Goal: Transaction & Acquisition: Book appointment/travel/reservation

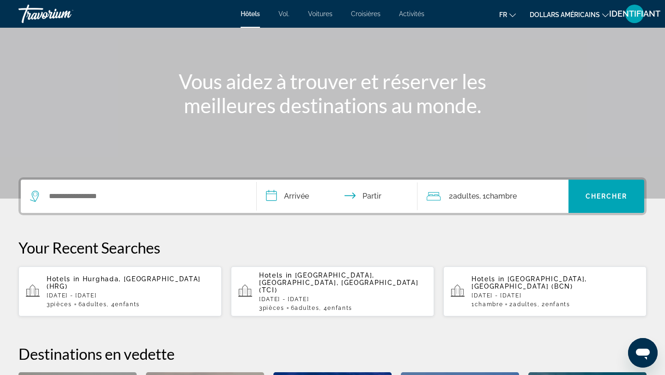
scroll to position [102, 0]
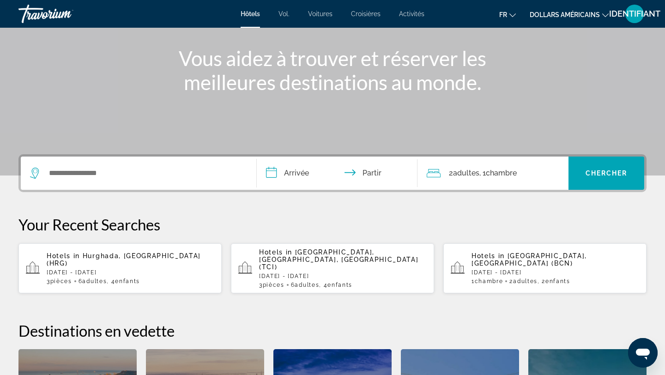
click at [116, 278] on span ", 4 Enfant Enfants" at bounding box center [123, 281] width 33 height 6
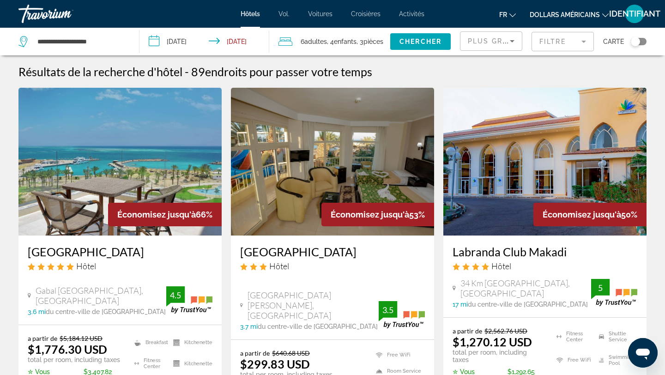
click at [496, 36] on div "Plus grandes économies" at bounding box center [489, 41] width 42 height 11
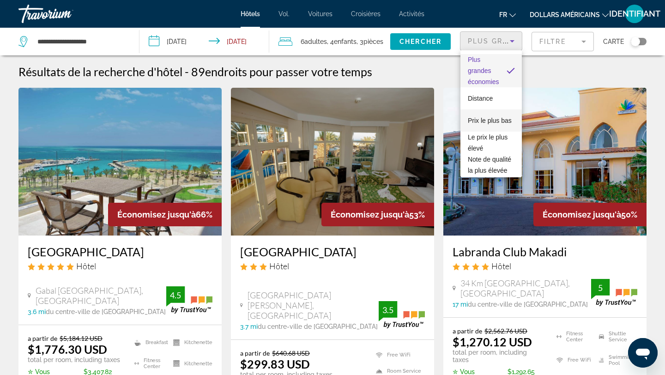
click at [480, 116] on span "Prix ​​le plus bas" at bounding box center [490, 120] width 44 height 11
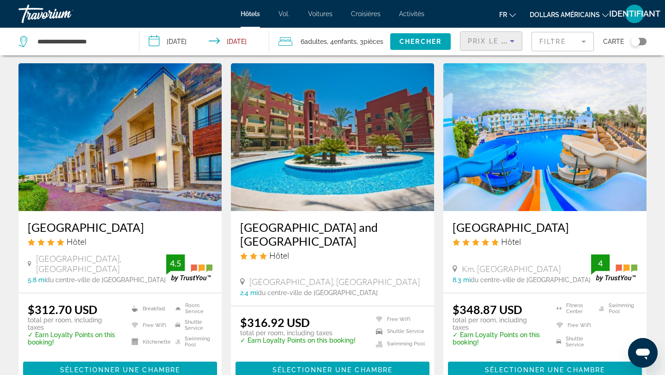
scroll to position [723, 0]
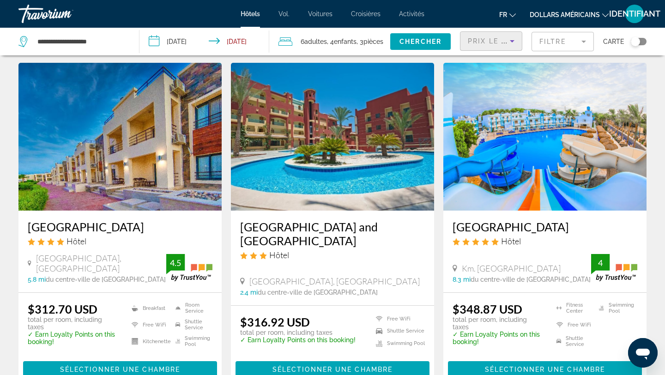
click at [507, 169] on img "Contenu principal" at bounding box center [545, 137] width 203 height 148
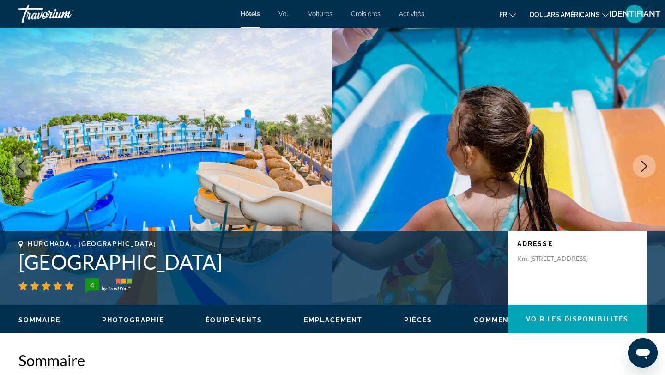
click at [649, 167] on icon "Next image" at bounding box center [644, 166] width 11 height 11
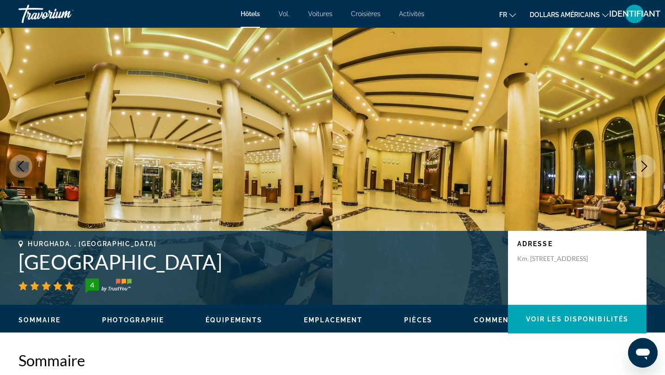
click at [649, 167] on icon "Next image" at bounding box center [644, 166] width 11 height 11
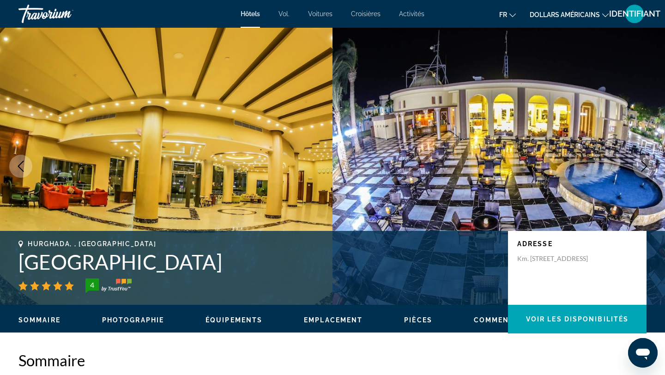
click at [649, 167] on icon "Next image" at bounding box center [644, 166] width 11 height 11
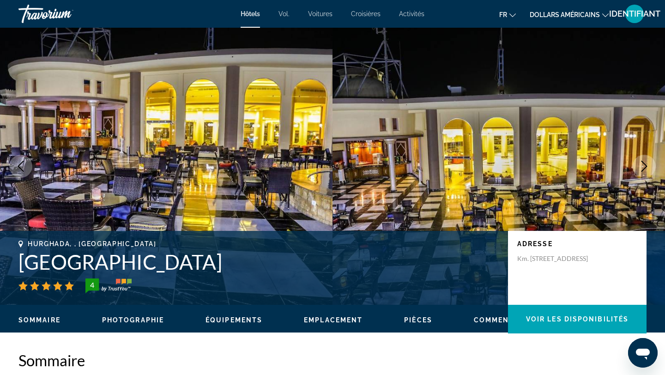
click at [649, 167] on icon "Next image" at bounding box center [644, 166] width 11 height 11
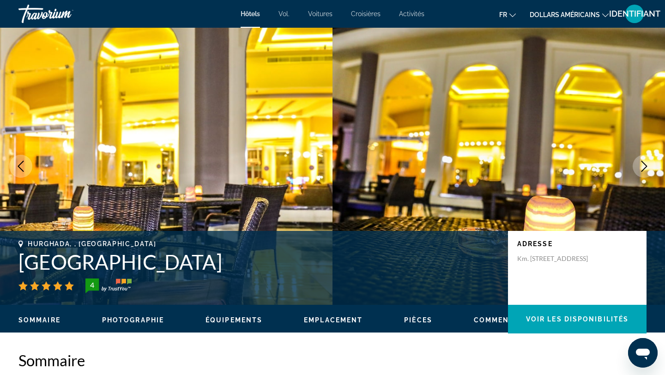
click at [649, 167] on icon "Next image" at bounding box center [644, 166] width 11 height 11
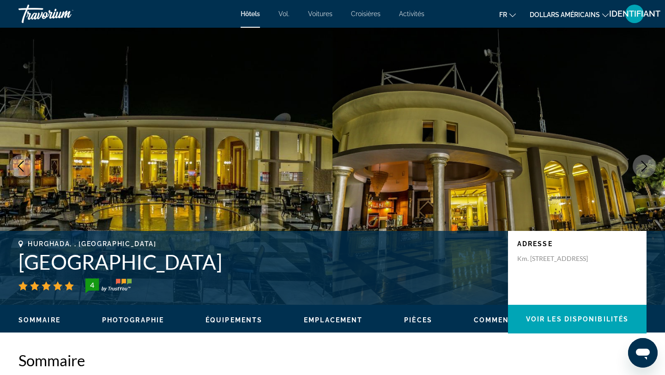
click at [649, 167] on icon "Next image" at bounding box center [644, 166] width 11 height 11
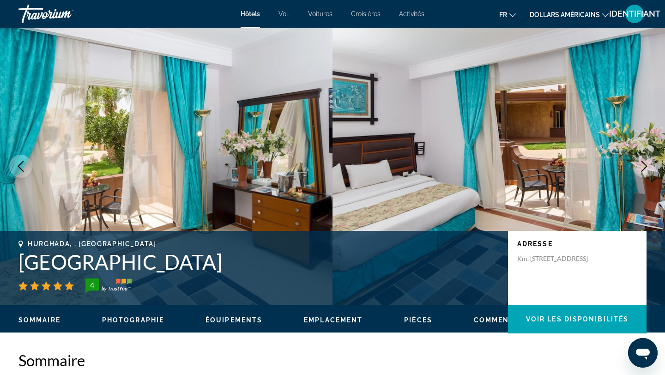
click at [649, 167] on icon "Next image" at bounding box center [644, 166] width 11 height 11
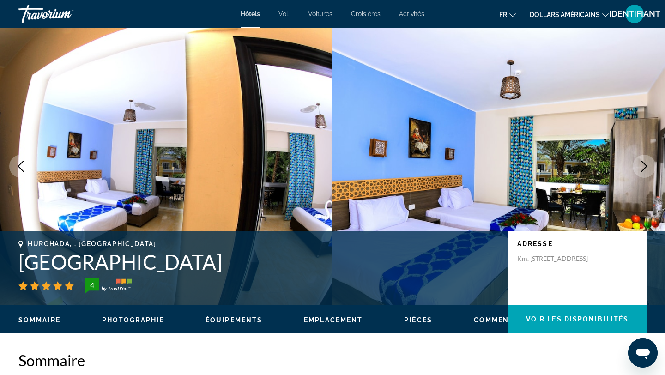
click at [649, 167] on icon "Next image" at bounding box center [644, 166] width 11 height 11
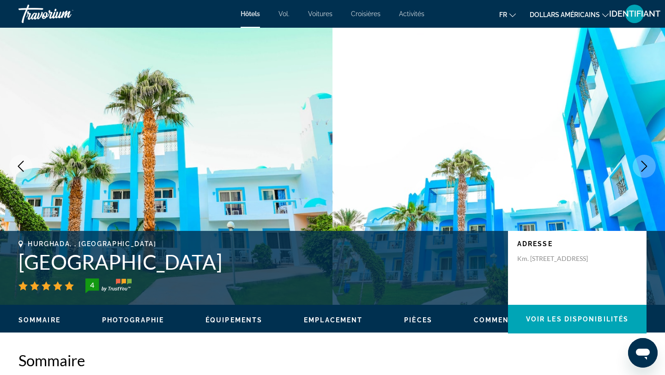
click at [649, 167] on icon "Next image" at bounding box center [644, 166] width 11 height 11
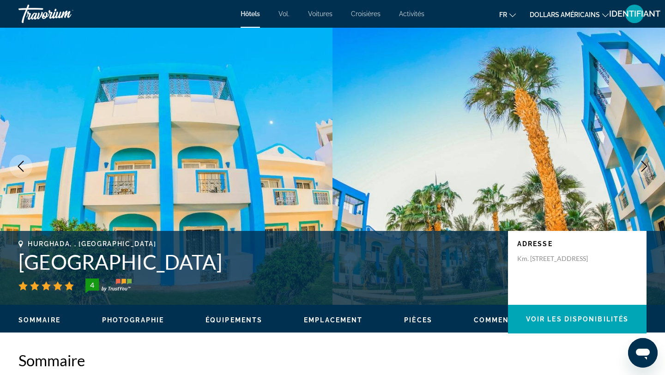
click at [649, 167] on icon "Next image" at bounding box center [644, 166] width 11 height 11
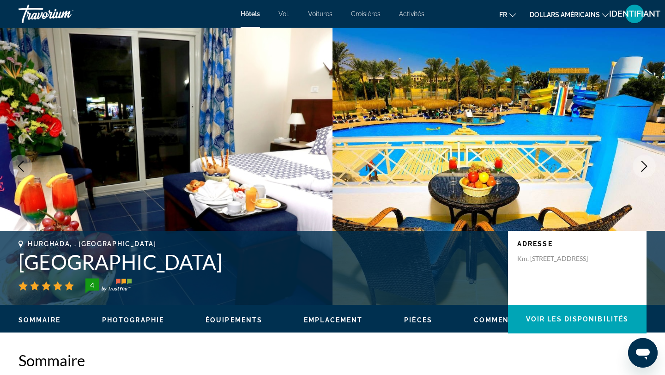
click at [649, 167] on icon "Next image" at bounding box center [644, 166] width 11 height 11
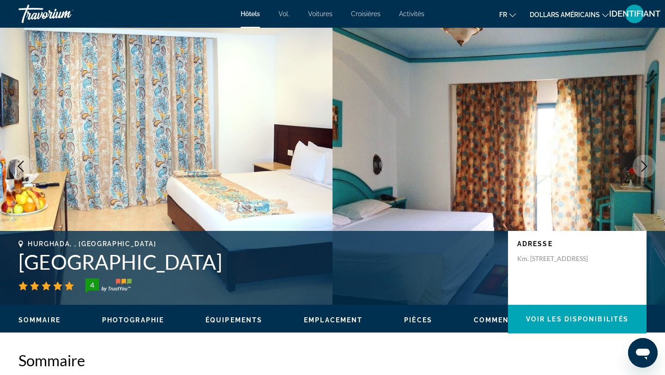
click at [649, 167] on icon "Next image" at bounding box center [644, 166] width 11 height 11
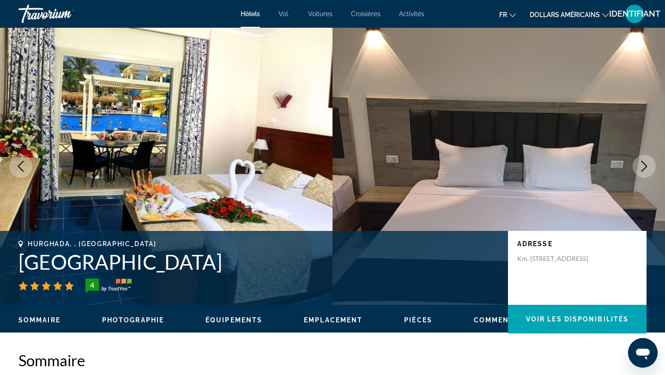
click at [649, 167] on icon "Next image" at bounding box center [644, 166] width 11 height 11
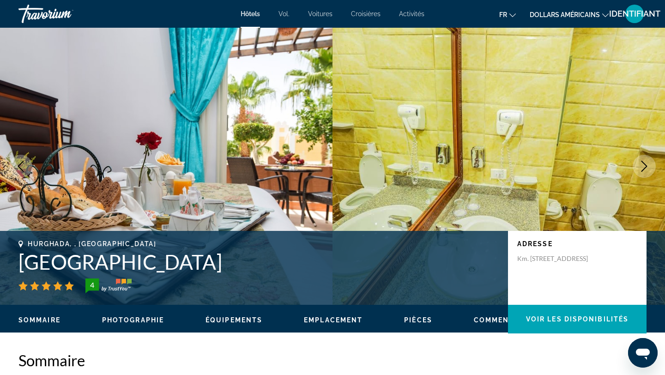
click at [649, 167] on icon "Next image" at bounding box center [644, 166] width 11 height 11
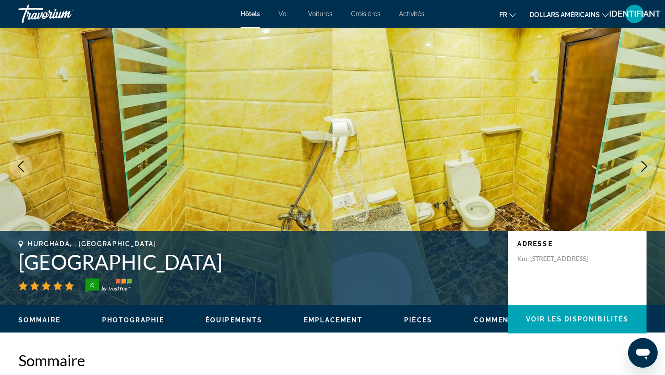
click at [649, 167] on icon "Next image" at bounding box center [644, 166] width 11 height 11
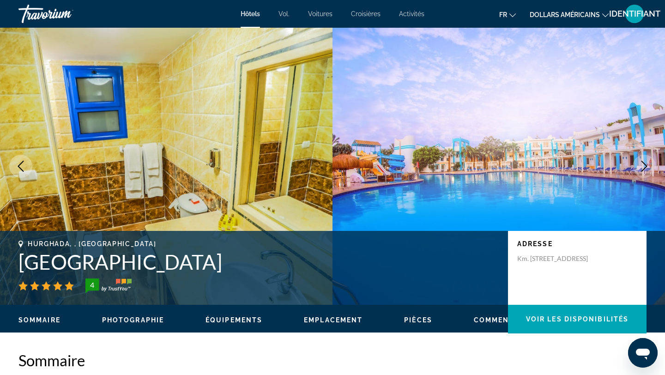
click at [649, 167] on icon "Next image" at bounding box center [644, 166] width 11 height 11
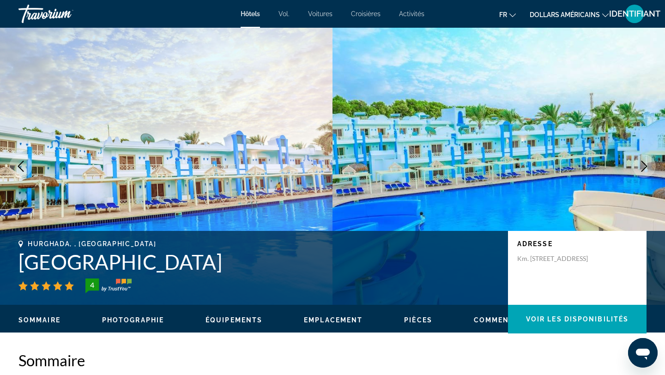
click at [649, 167] on icon "Next image" at bounding box center [644, 166] width 11 height 11
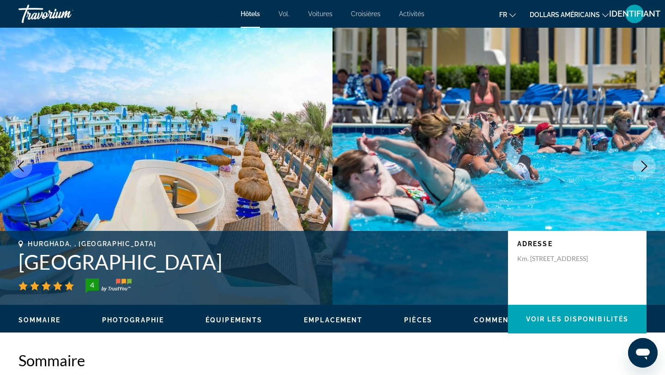
click at [649, 167] on icon "Next image" at bounding box center [644, 166] width 11 height 11
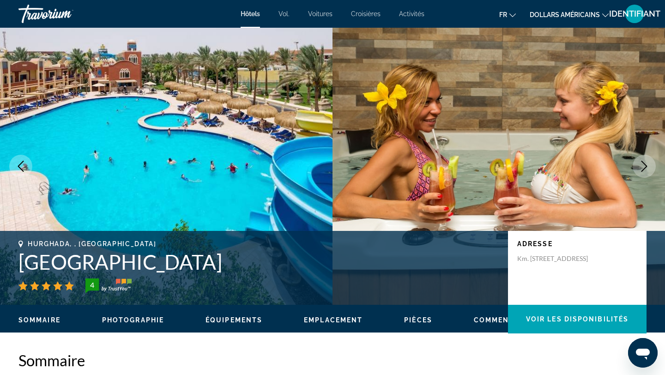
click at [649, 167] on icon "Next image" at bounding box center [644, 166] width 11 height 11
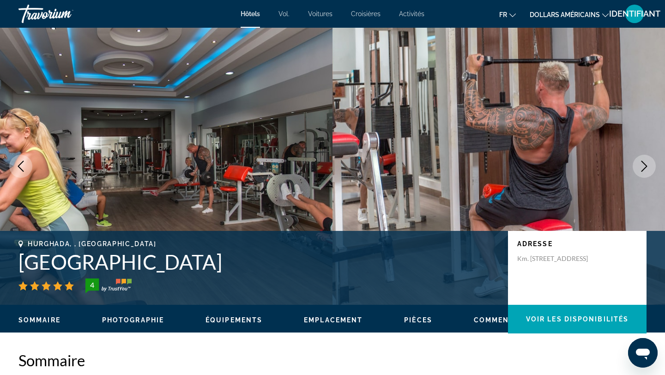
click at [649, 167] on icon "Next image" at bounding box center [644, 166] width 11 height 11
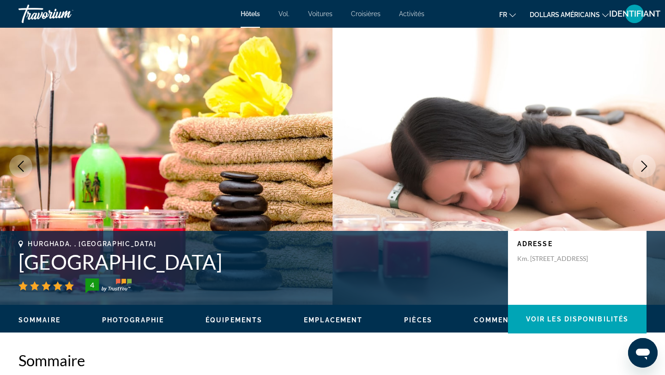
click at [649, 167] on icon "Next image" at bounding box center [644, 166] width 11 height 11
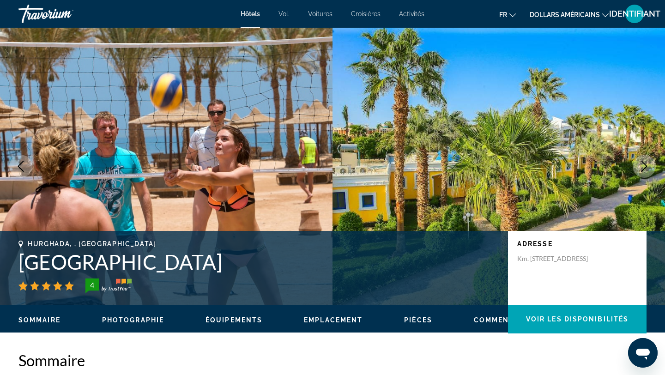
click at [649, 167] on icon "Next image" at bounding box center [644, 166] width 11 height 11
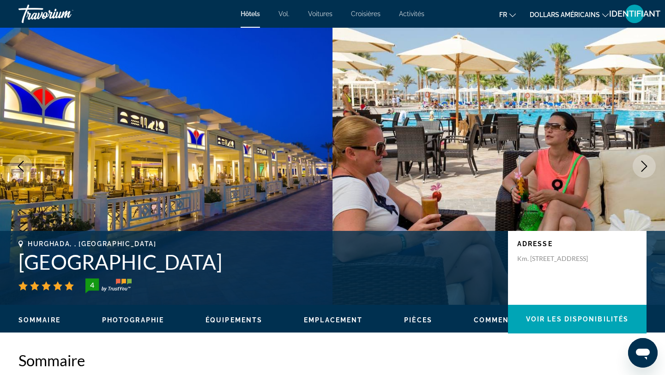
click at [649, 167] on icon "Next image" at bounding box center [644, 166] width 11 height 11
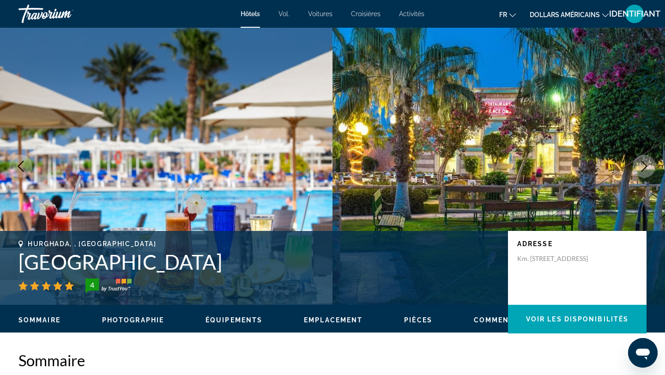
click at [649, 167] on icon "Next image" at bounding box center [644, 166] width 11 height 11
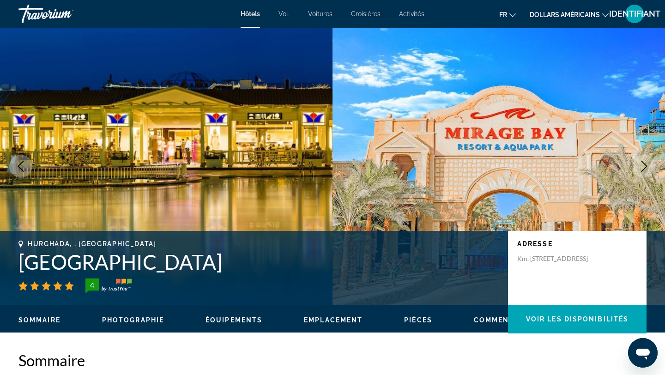
click at [649, 167] on icon "Next image" at bounding box center [644, 166] width 11 height 11
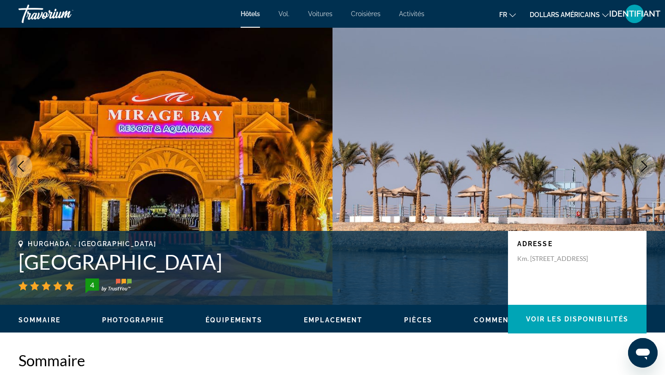
click at [649, 167] on icon "Next image" at bounding box center [644, 166] width 11 height 11
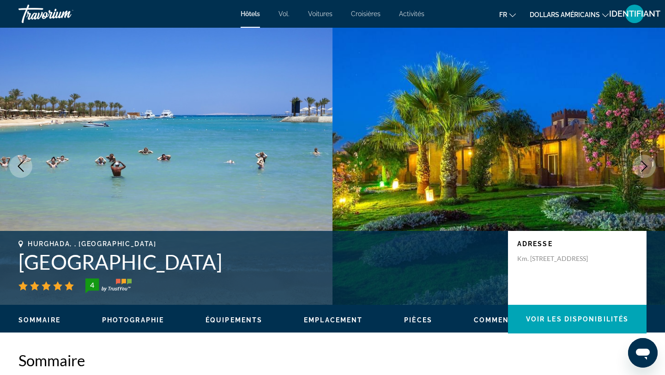
click at [649, 167] on icon "Next image" at bounding box center [644, 166] width 11 height 11
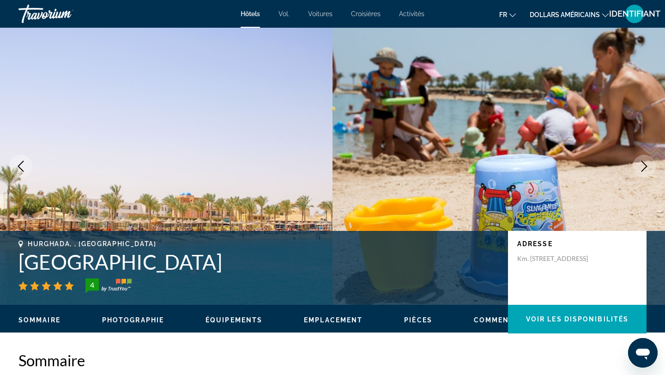
click at [649, 167] on icon "Next image" at bounding box center [644, 166] width 11 height 11
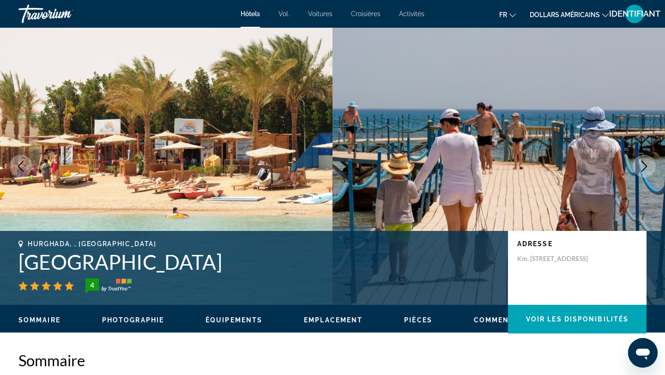
click at [649, 167] on icon "Next image" at bounding box center [644, 166] width 11 height 11
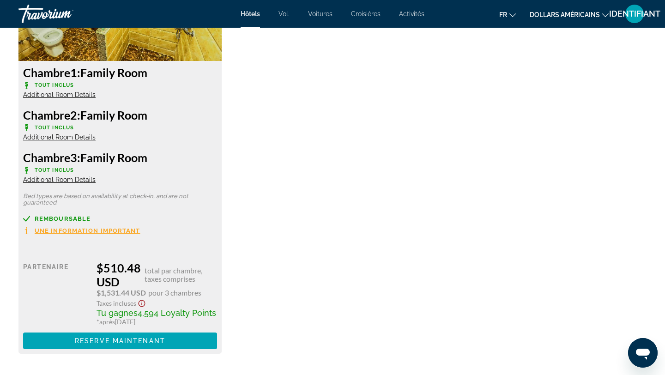
scroll to position [2734, 0]
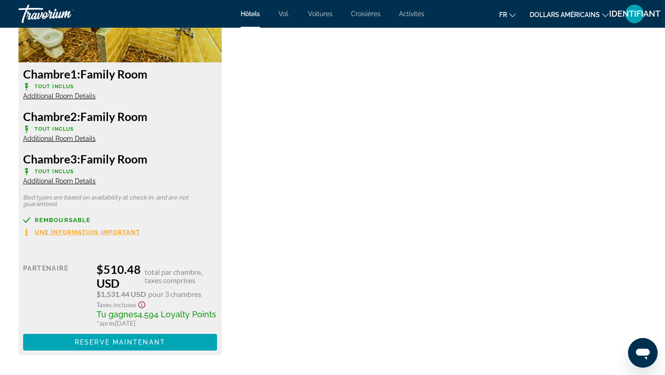
click at [120, 229] on span "Une information important" at bounding box center [88, 232] width 106 height 6
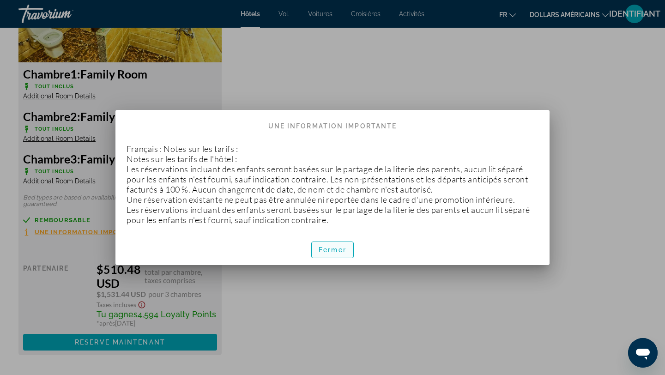
click at [337, 250] on font "Fermer" at bounding box center [333, 249] width 28 height 7
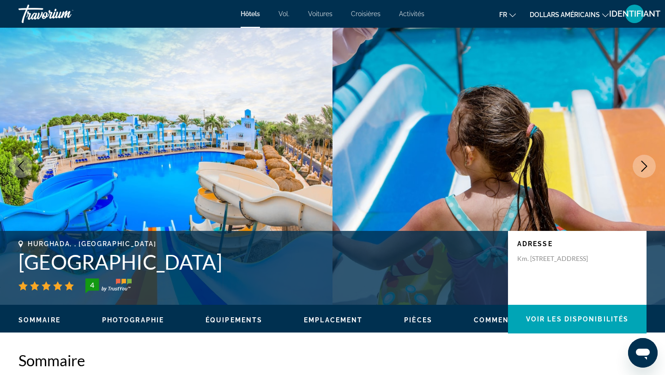
scroll to position [2734, 0]
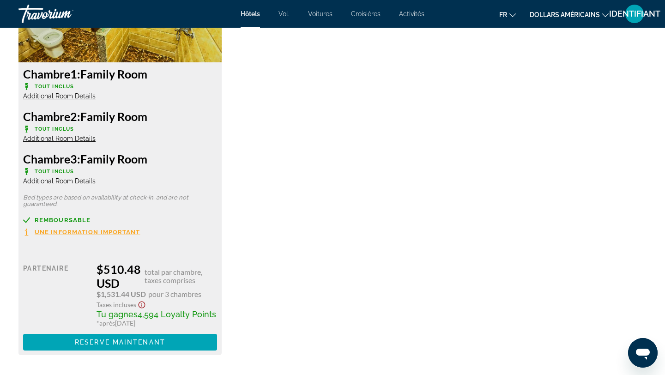
click at [77, 180] on span "Additional Room Details" at bounding box center [59, 180] width 73 height 7
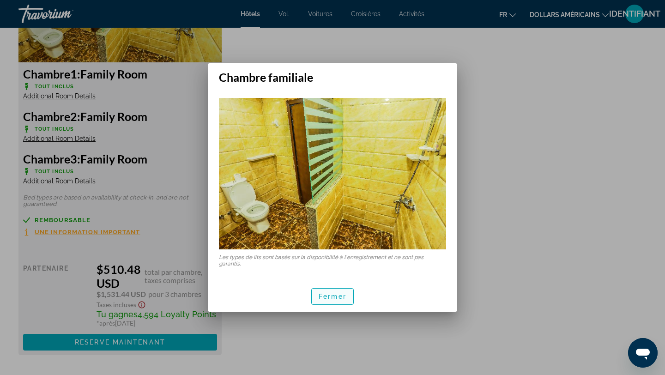
click at [325, 295] on font "Fermer" at bounding box center [333, 296] width 28 height 7
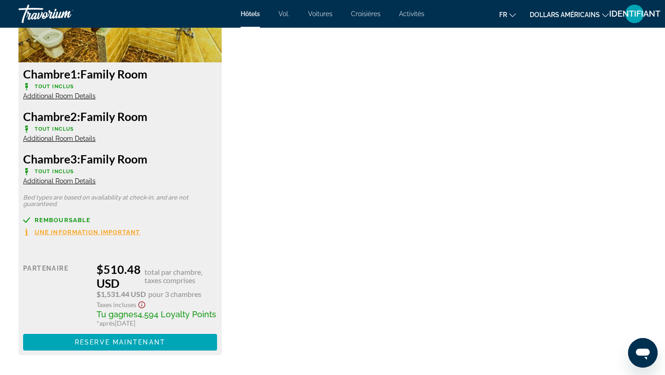
scroll to position [2734, 0]
click at [80, 96] on span "Additional Room Details" at bounding box center [59, 95] width 73 height 7
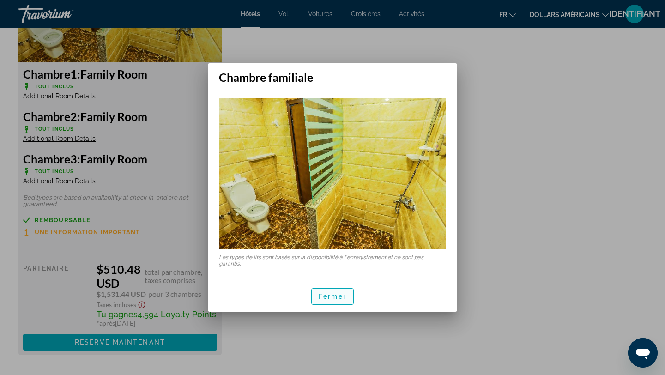
click at [319, 296] on font "Fermer" at bounding box center [333, 296] width 28 height 7
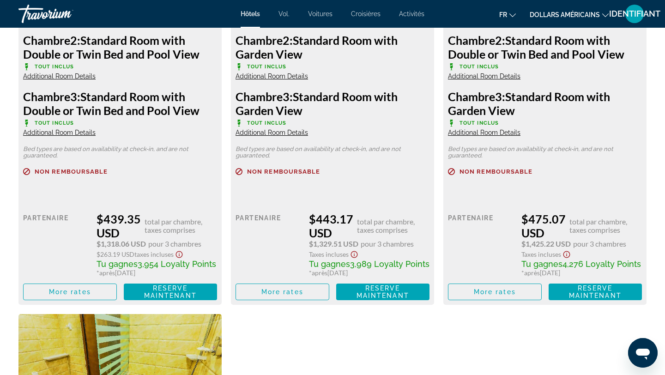
scroll to position [2364, 0]
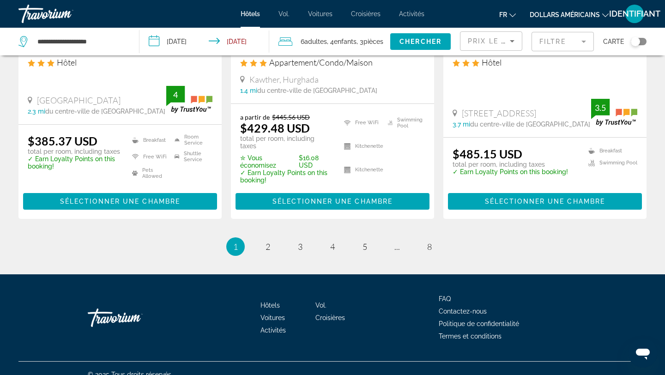
scroll to position [1247, 0]
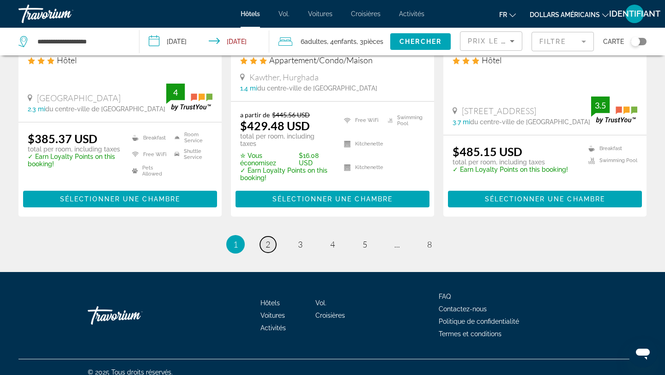
click at [269, 239] on span "2" at bounding box center [268, 244] width 5 height 10
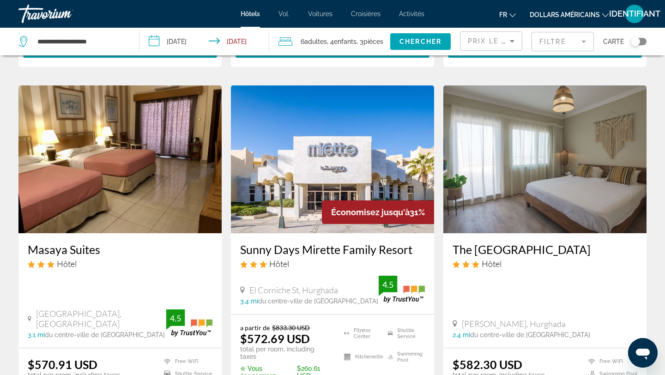
scroll to position [368, 0]
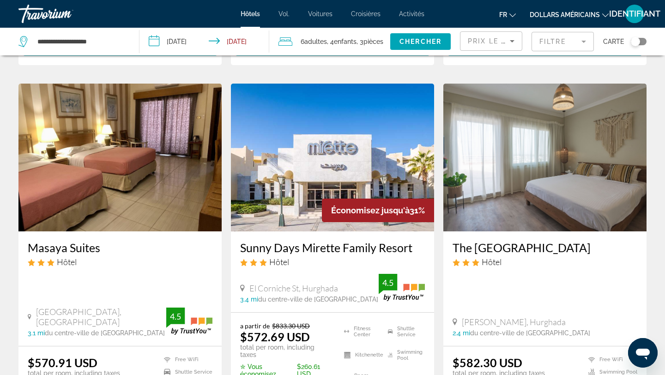
click at [330, 167] on img "Contenu principal" at bounding box center [332, 158] width 203 height 148
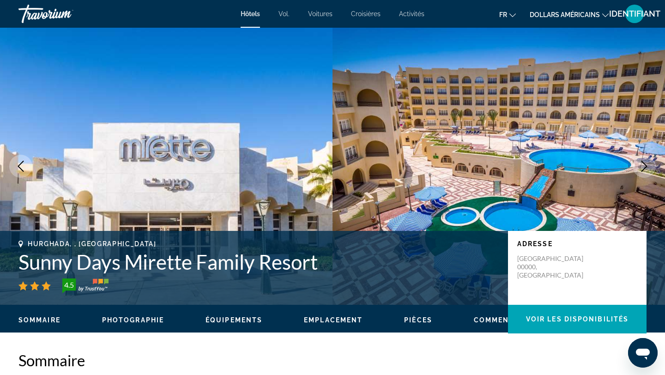
click at [646, 166] on icon "Next image" at bounding box center [644, 166] width 11 height 11
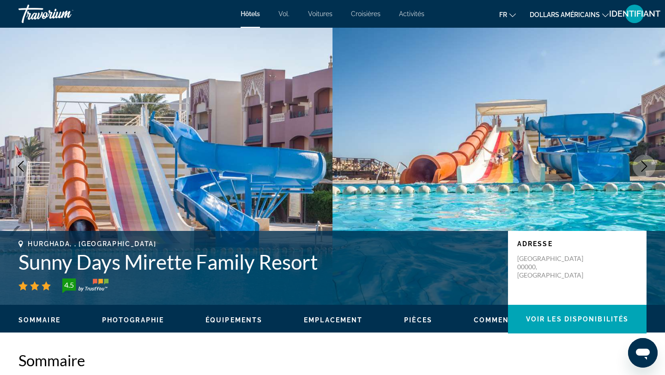
click at [646, 166] on icon "Next image" at bounding box center [644, 166] width 11 height 11
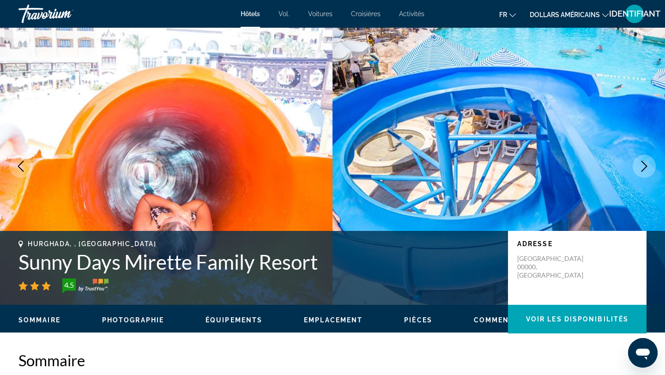
click at [646, 166] on icon "Next image" at bounding box center [644, 166] width 11 height 11
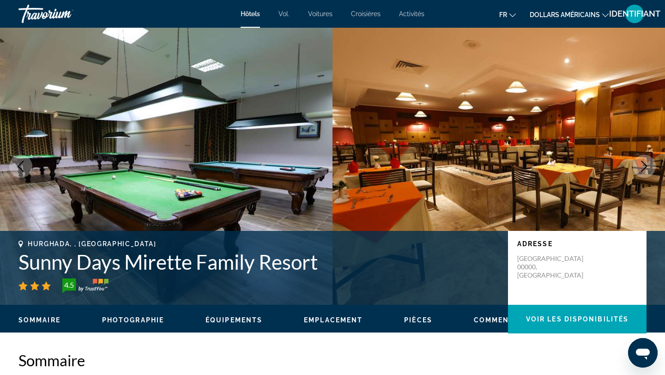
click at [646, 166] on icon "Next image" at bounding box center [644, 166] width 11 height 11
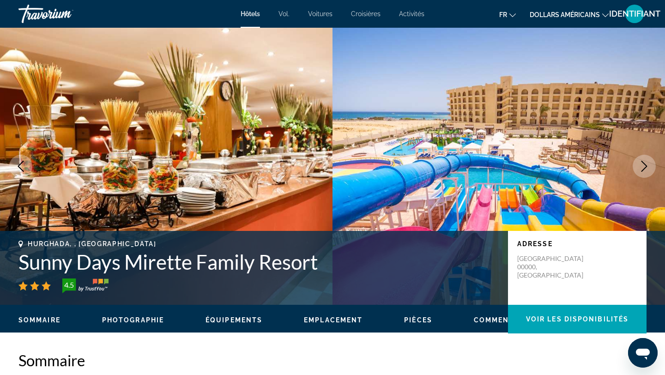
click at [646, 166] on icon "Next image" at bounding box center [644, 166] width 11 height 11
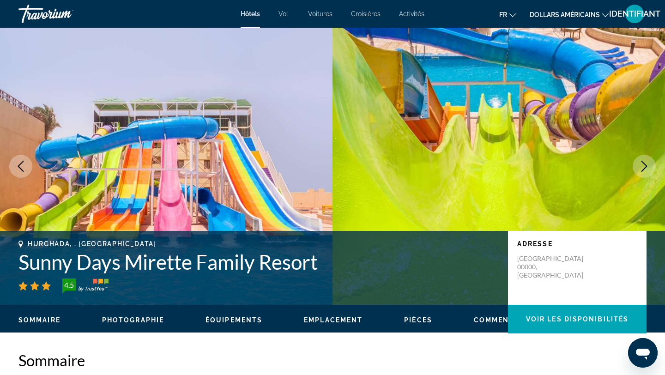
click at [646, 166] on icon "Next image" at bounding box center [644, 166] width 11 height 11
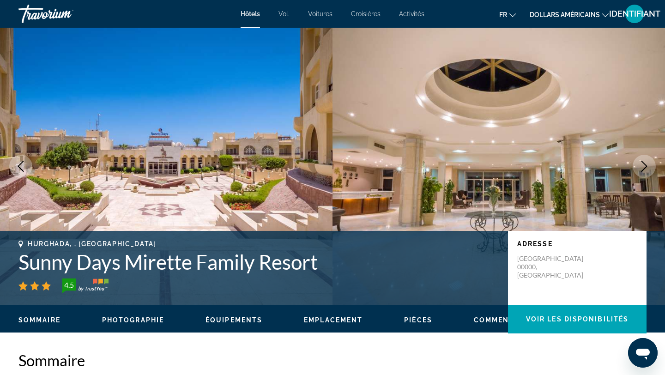
click at [646, 166] on icon "Next image" at bounding box center [644, 166] width 11 height 11
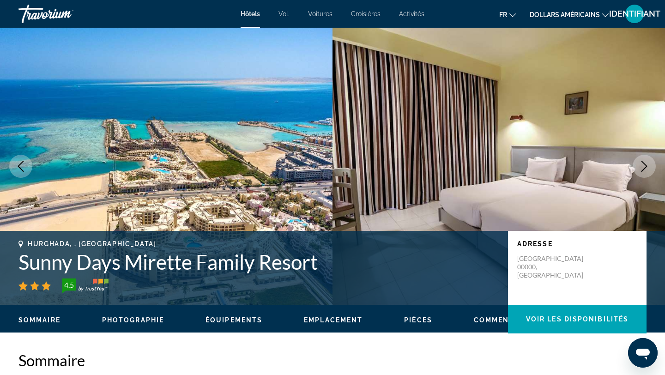
click at [23, 166] on icon "Previous image" at bounding box center [20, 166] width 11 height 11
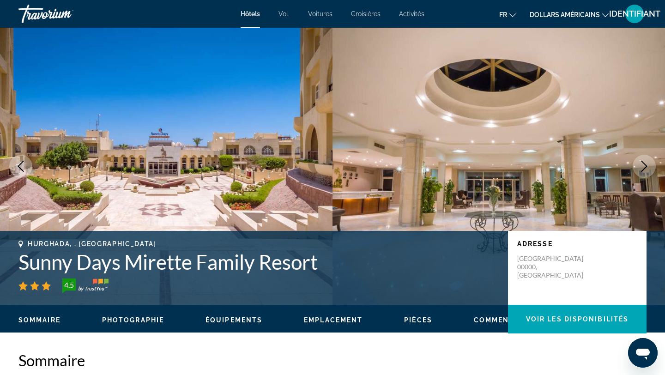
click at [23, 166] on icon "Previous image" at bounding box center [20, 166] width 11 height 11
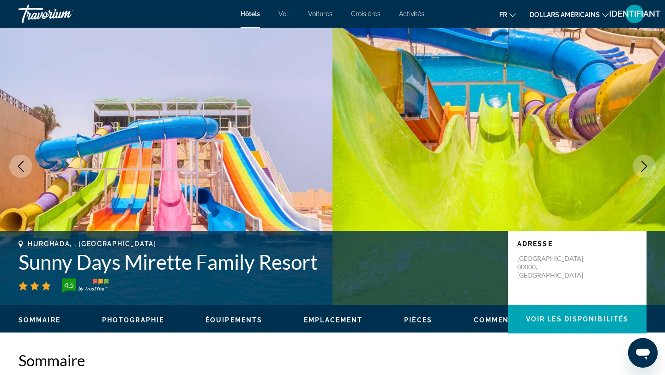
click at [23, 166] on icon "Previous image" at bounding box center [20, 166] width 11 height 11
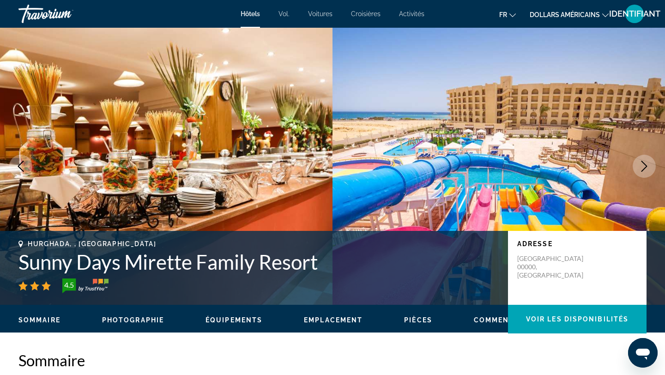
click at [23, 166] on icon "Previous image" at bounding box center [20, 166] width 11 height 11
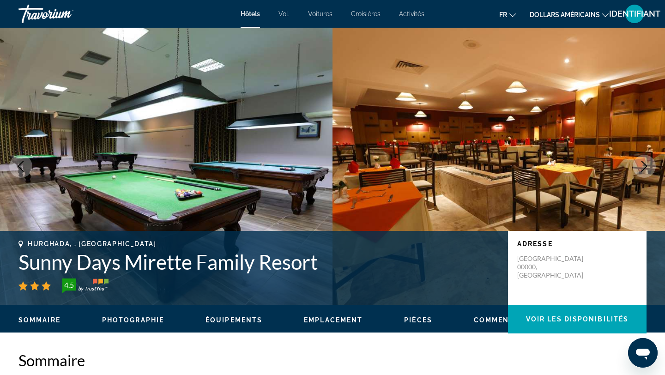
click at [23, 166] on icon "Previous image" at bounding box center [20, 166] width 11 height 11
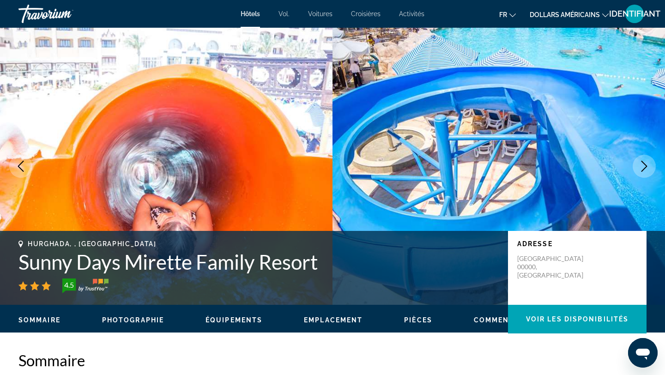
click at [23, 166] on icon "Previous image" at bounding box center [20, 166] width 11 height 11
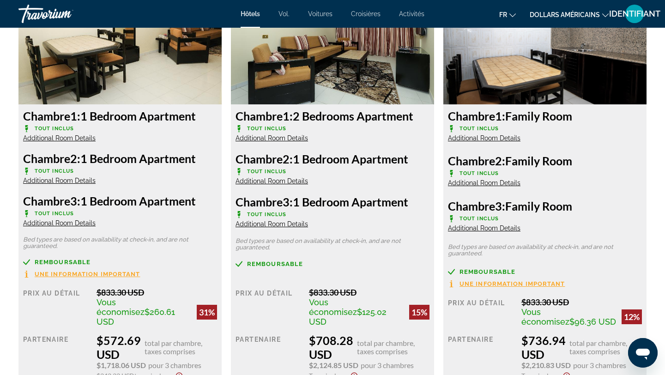
scroll to position [1322, 0]
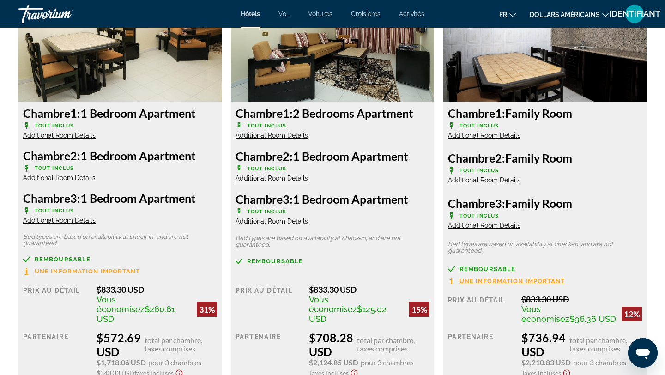
click at [123, 269] on span "Une information important" at bounding box center [88, 271] width 106 height 6
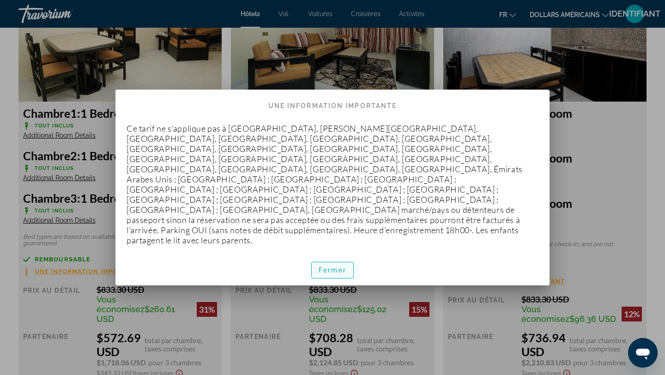
click at [348, 259] on span "button" at bounding box center [333, 270] width 42 height 22
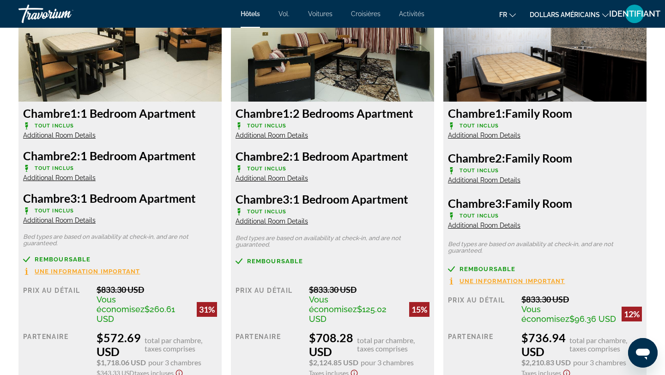
click at [104, 97] on img "Contenu principal" at bounding box center [119, 44] width 203 height 116
click at [77, 137] on span "Additional Room Details" at bounding box center [59, 135] width 73 height 7
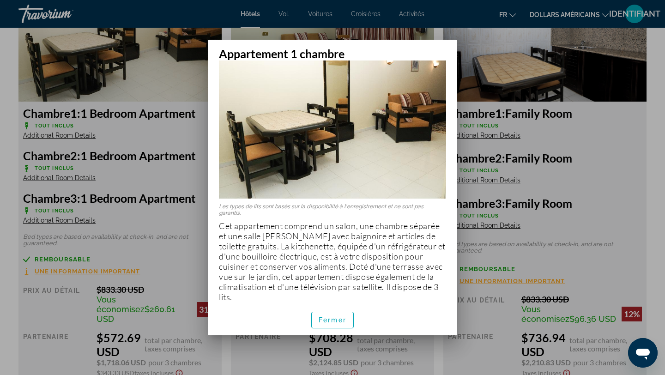
scroll to position [34, 0]
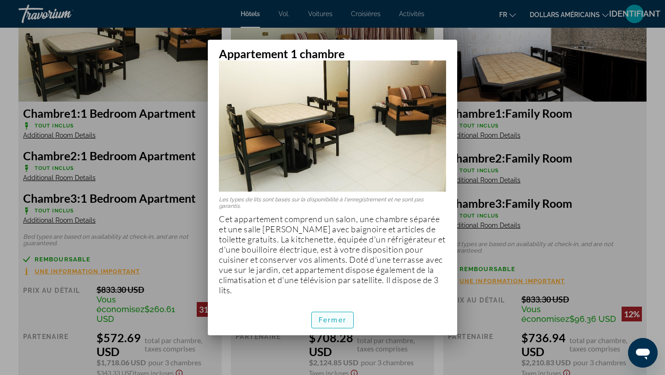
click at [323, 318] on font "Fermer" at bounding box center [333, 320] width 28 height 7
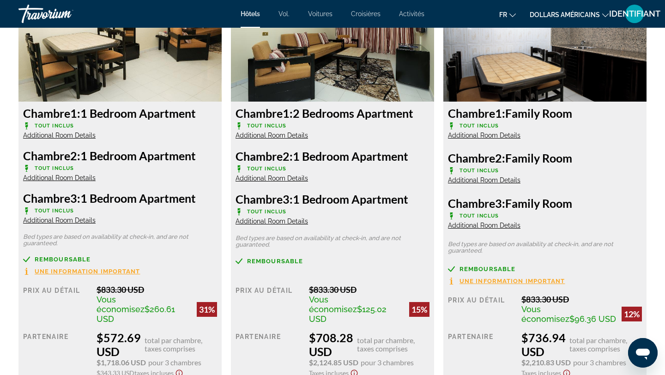
click at [61, 176] on span "Additional Room Details" at bounding box center [59, 177] width 73 height 7
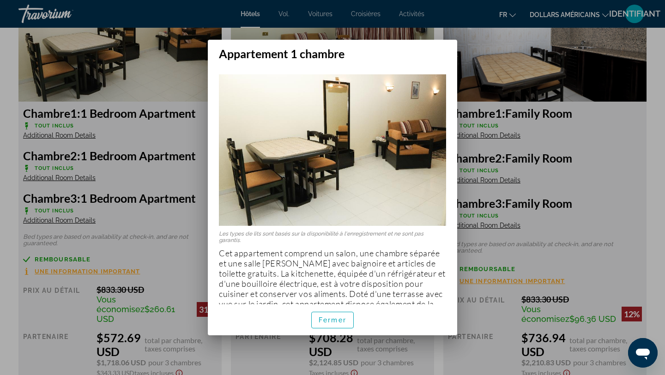
scroll to position [34, 0]
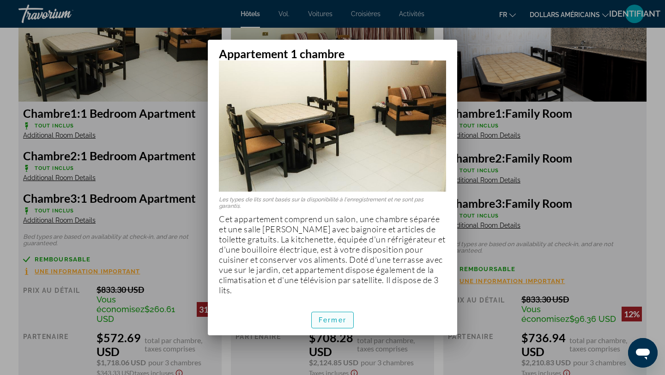
click at [323, 323] on font "Fermer" at bounding box center [333, 320] width 28 height 7
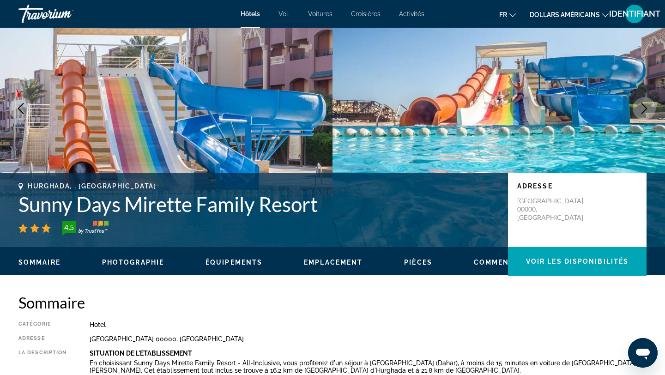
scroll to position [56, 0]
